Goal: Task Accomplishment & Management: Manage account settings

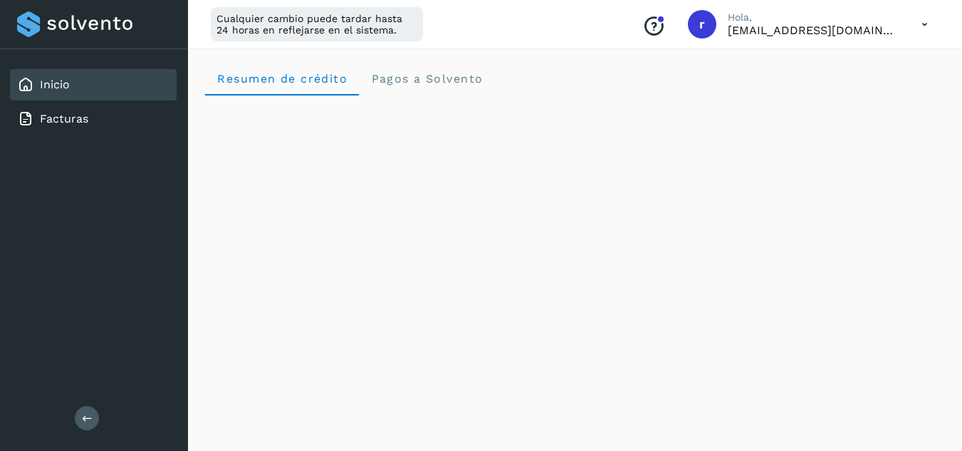
scroll to position [272, 0]
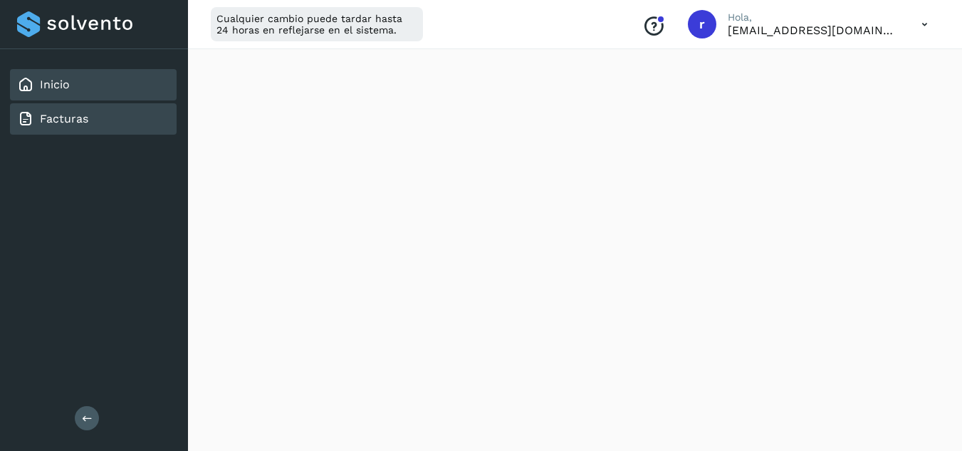
click at [89, 123] on div "Facturas" at bounding box center [93, 118] width 167 height 31
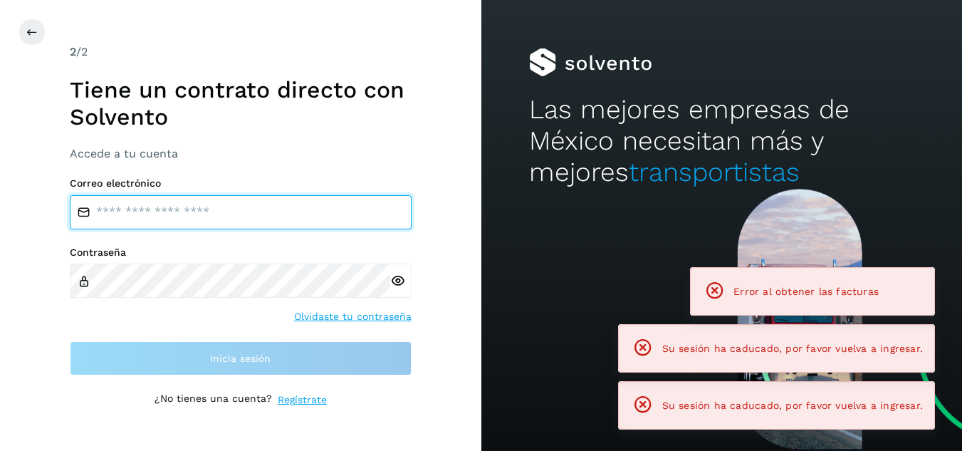
type input "**********"
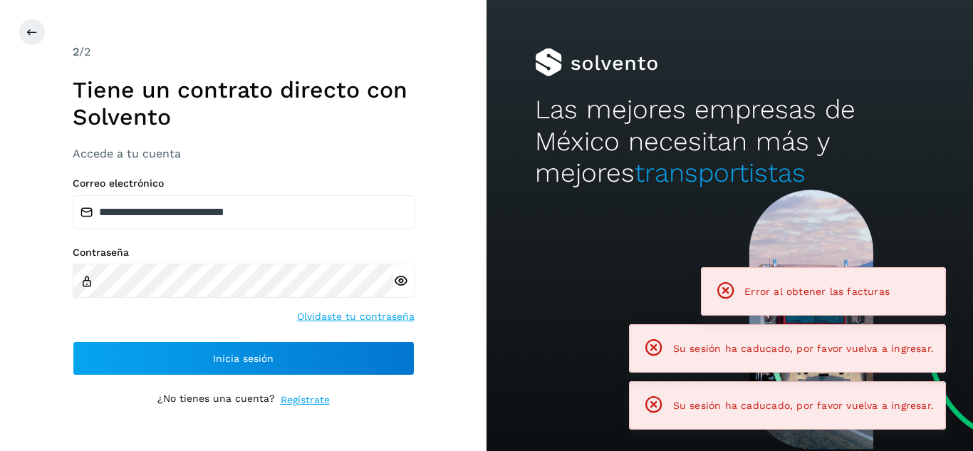
click at [88, 84] on h1 "Tiene un contrato directo con Solvento" at bounding box center [244, 103] width 342 height 55
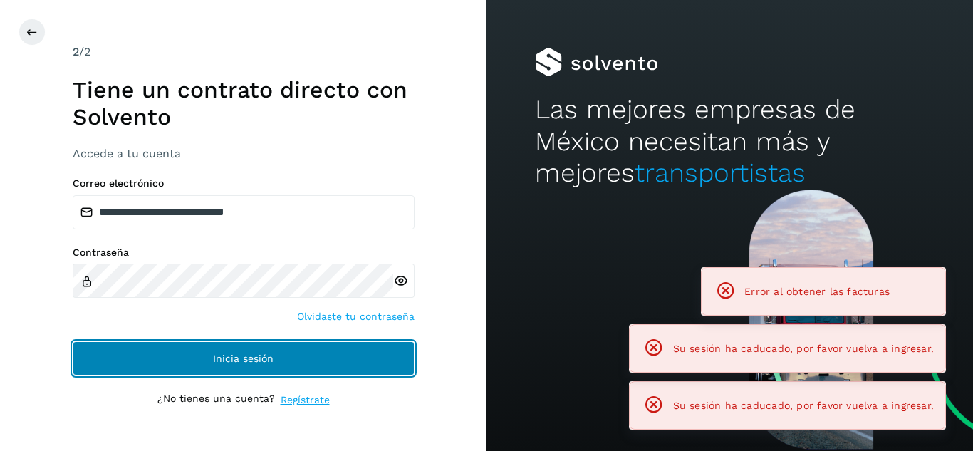
click at [242, 359] on span "Inicia sesión" at bounding box center [243, 358] width 61 height 10
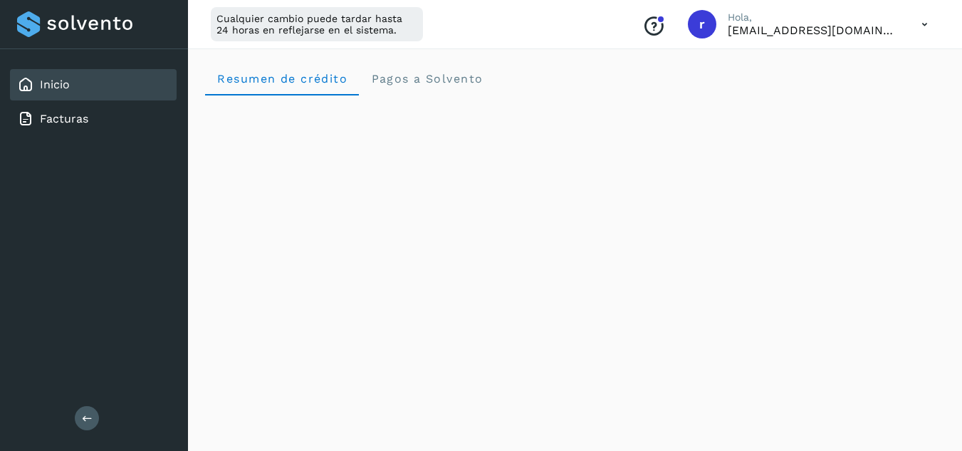
click at [100, 420] on div "Inicio Facturas Salir" at bounding box center [94, 225] width 188 height 451
click at [95, 420] on button at bounding box center [87, 418] width 24 height 24
